Goal: Task Accomplishment & Management: Manage account settings

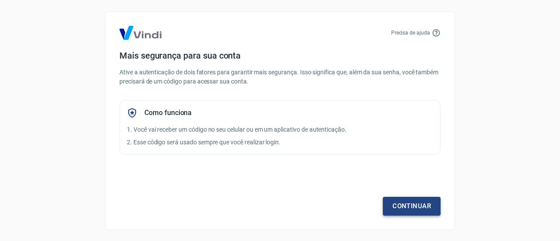
click at [408, 207] on link "Continuar" at bounding box center [412, 206] width 58 height 18
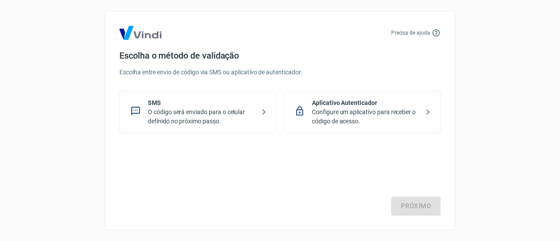
click at [209, 115] on p "O código será enviado para o celular definido no próximo passo." at bounding box center [201, 117] width 107 height 18
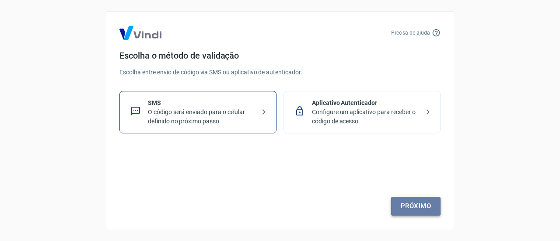
click at [411, 205] on link "Próximo" at bounding box center [415, 206] width 49 height 18
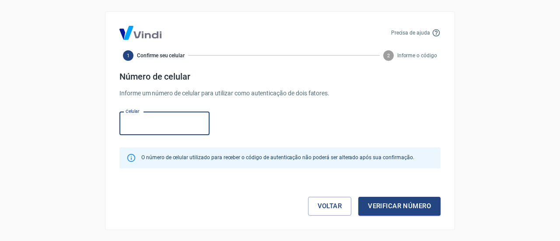
click at [166, 126] on input "Celular" at bounding box center [165, 123] width 90 height 23
paste input "[PHONE_NUMBER]"
type input "[PHONE_NUMBER]"
click at [411, 208] on button "Verificar número" at bounding box center [400, 206] width 82 height 18
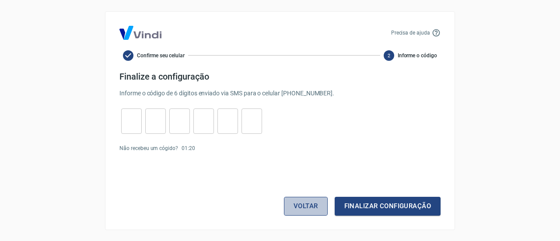
click at [312, 205] on button "Voltar" at bounding box center [306, 206] width 44 height 18
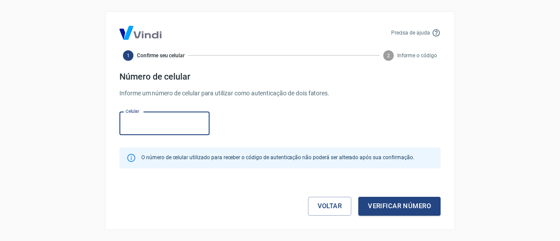
click at [155, 125] on input "Celular" at bounding box center [165, 123] width 90 height 23
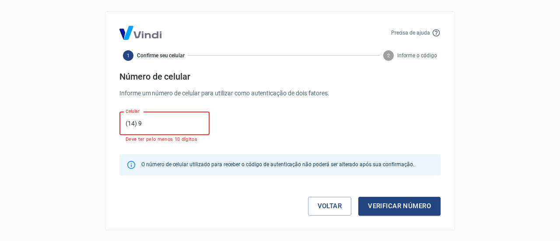
click at [170, 121] on input "(14) 9" at bounding box center [165, 123] width 90 height 23
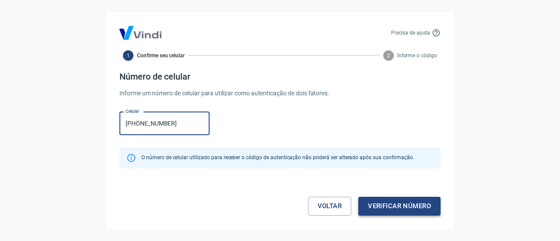
type input "[PHONE_NUMBER]"
click at [388, 205] on button "Verificar número" at bounding box center [400, 206] width 82 height 18
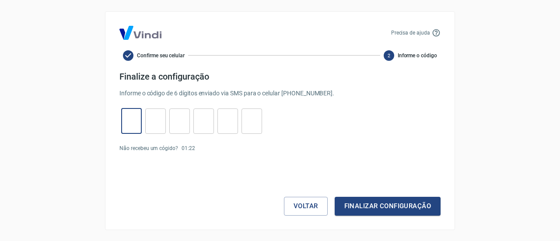
click at [124, 119] on input "tel" at bounding box center [131, 121] width 21 height 19
type input "3"
type input "5"
type input "6"
type input "3"
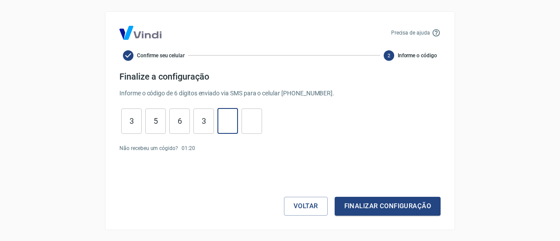
type input "8"
type input "9"
click at [408, 205] on button "Finalizar configuração" at bounding box center [388, 206] width 106 height 18
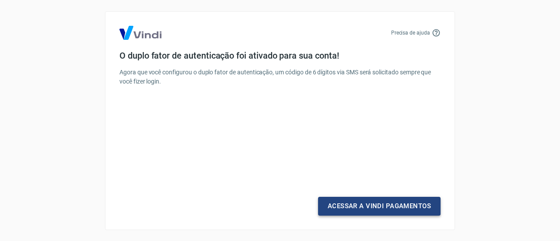
click at [408, 205] on link "Acessar a Vindi Pagamentos" at bounding box center [379, 206] width 123 height 18
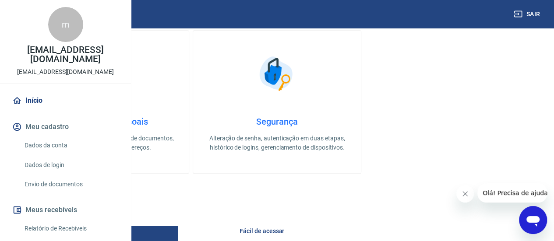
scroll to position [307, 0]
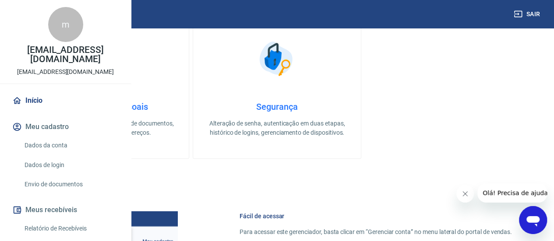
click at [175, 112] on h4 "Informações pessoais" at bounding box center [104, 107] width 139 height 11
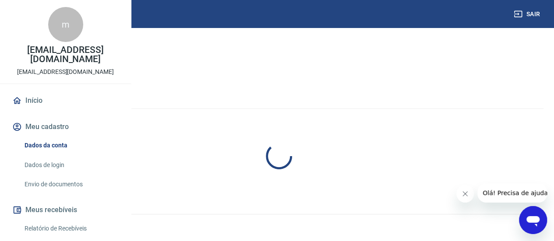
select select "SP"
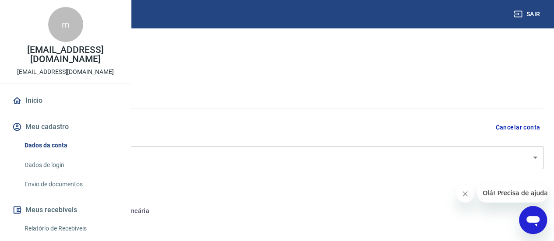
type input "416.919.748-89"
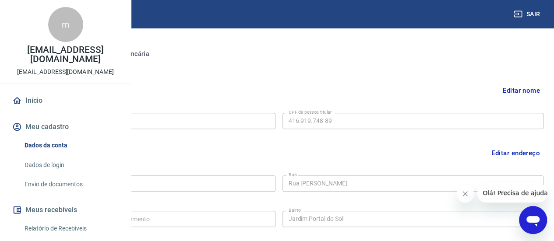
scroll to position [144, 0]
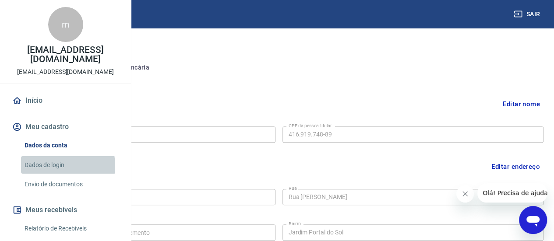
click at [60, 174] on link "Dados de login" at bounding box center [70, 165] width 99 height 18
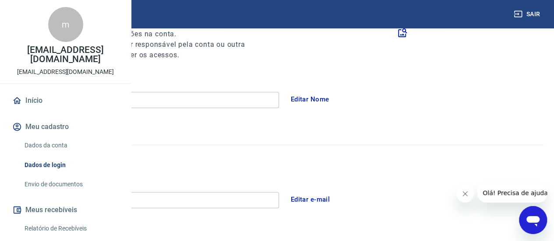
scroll to position [100, 0]
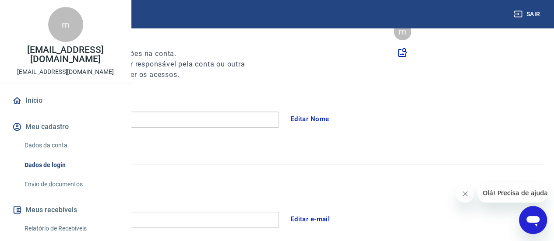
click at [334, 118] on button "Editar Nome" at bounding box center [310, 119] width 48 height 18
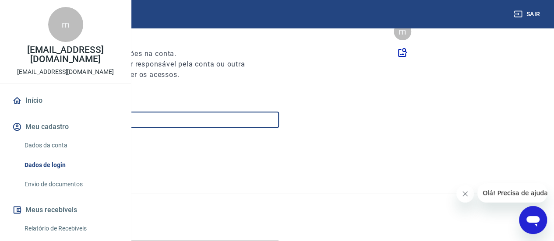
click at [245, 123] on input "[EMAIL_ADDRESS][DOMAIN_NAME]" at bounding box center [150, 120] width 258 height 16
type input "[PERSON_NAME]"
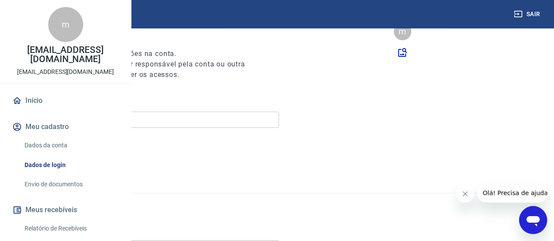
click at [60, 151] on button "Salvar" at bounding box center [40, 151] width 39 height 18
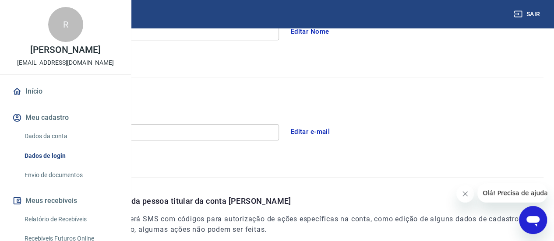
click at [335, 131] on button "Editar e-mail" at bounding box center [310, 132] width 49 height 18
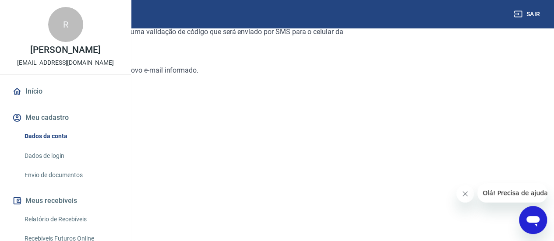
scroll to position [44, 0]
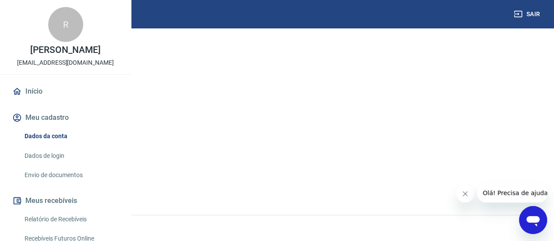
click at [59, 184] on link "Continuar" at bounding box center [35, 184] width 49 height 18
click at [186, 154] on input "E-mail" at bounding box center [98, 152] width 175 height 16
type input "[PERSON_NAME][EMAIL_ADDRESS][DOMAIN_NAME]"
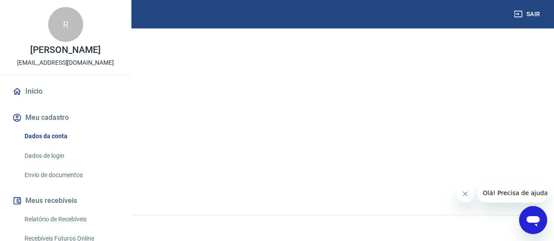
click at [59, 182] on button "Continuar" at bounding box center [35, 184] width 49 height 18
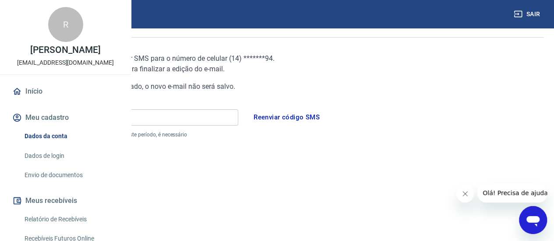
scroll to position [31, 0]
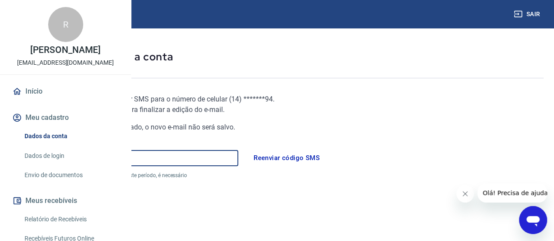
click at [222, 160] on input "Código" at bounding box center [125, 158] width 228 height 16
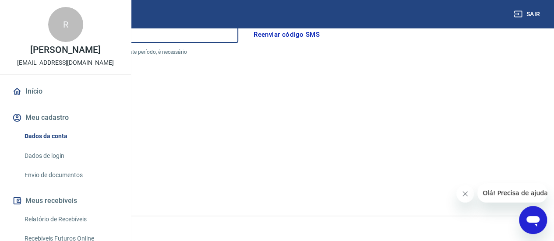
scroll to position [162, 0]
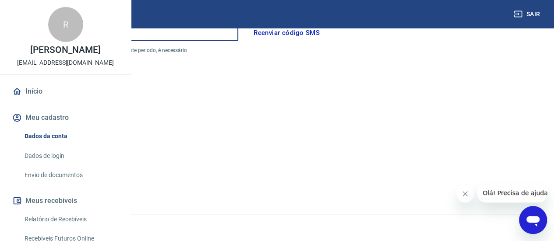
type input "458621"
click at [59, 183] on button "Continuar" at bounding box center [35, 183] width 49 height 18
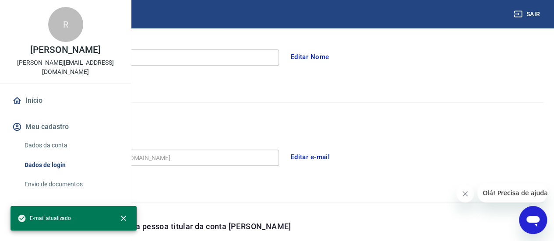
scroll to position [319, 0]
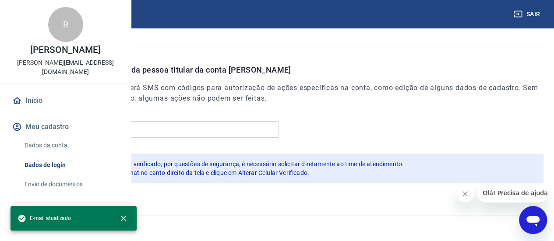
click at [124, 215] on icon "close" at bounding box center [123, 218] width 9 height 9
